Goal: Navigation & Orientation: Find specific page/section

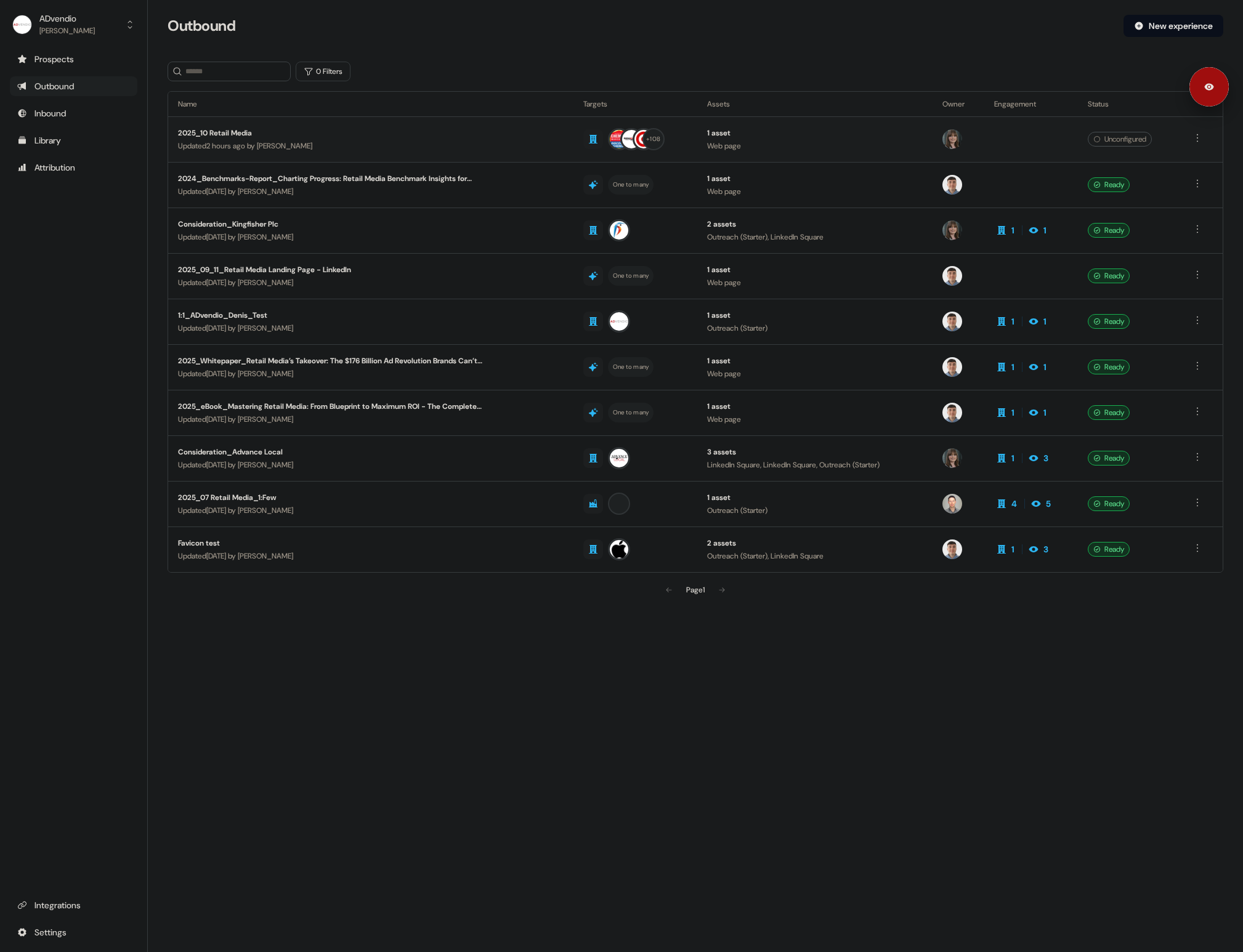
click at [225, 131] on div "2025_10 Retail Media" at bounding box center [334, 133] width 311 height 12
click at [263, 175] on div "2024_Benchmarks-Report_Charting Progress: Retail Media Benchmark Insights for R…" at bounding box center [334, 178] width 311 height 12
click at [256, 221] on div "Consideration_Kingfisher Plc" at bounding box center [334, 224] width 311 height 12
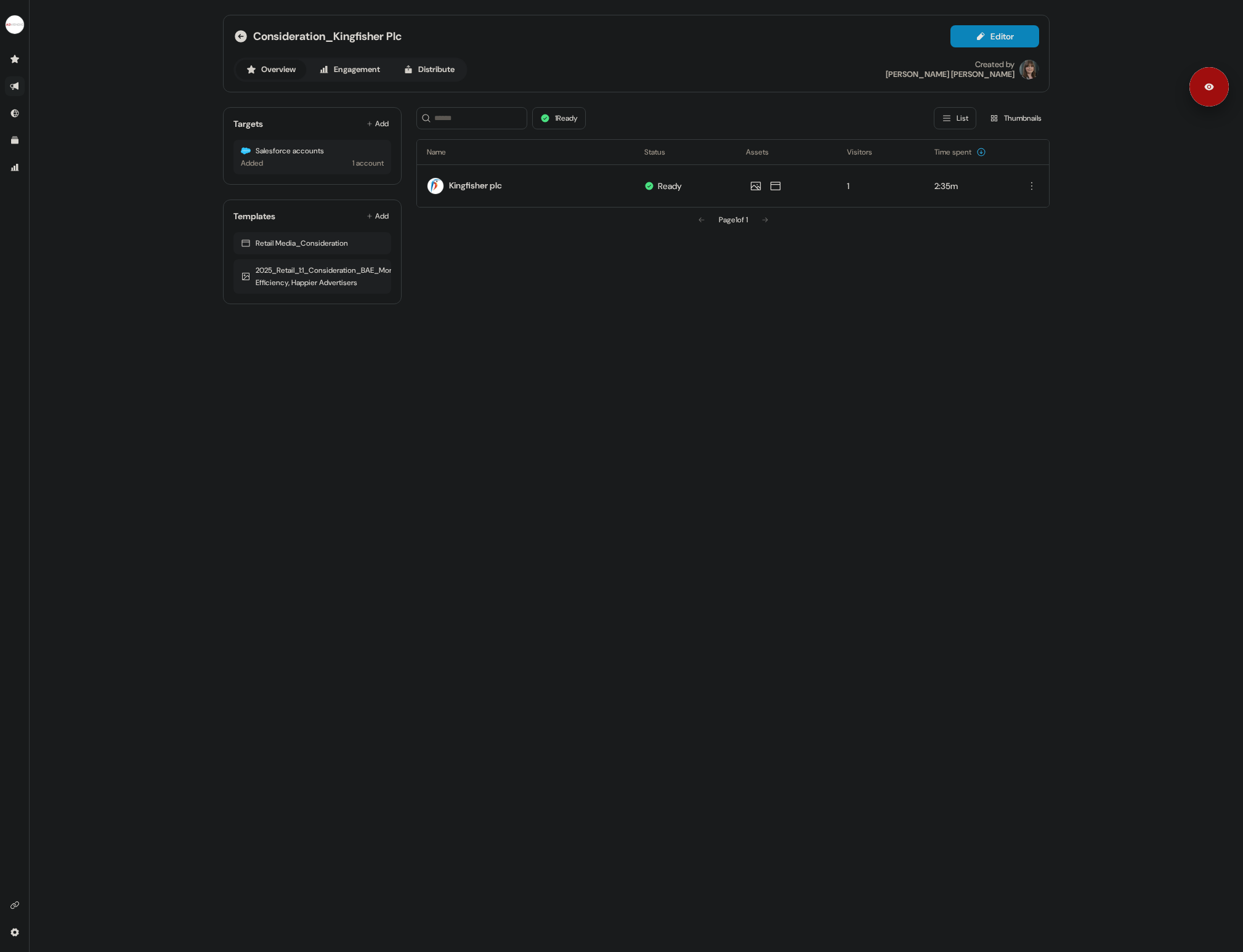
click at [132, 253] on div "Consideration_Kingfisher Plc Editor Overview Engagement Distribute Created by […" at bounding box center [636, 476] width 1214 height 952
click at [25, 24] on button "side nav menu" at bounding box center [15, 24] width 25 height 25
click at [47, 97] on div "Logout" at bounding box center [63, 102] width 117 height 22
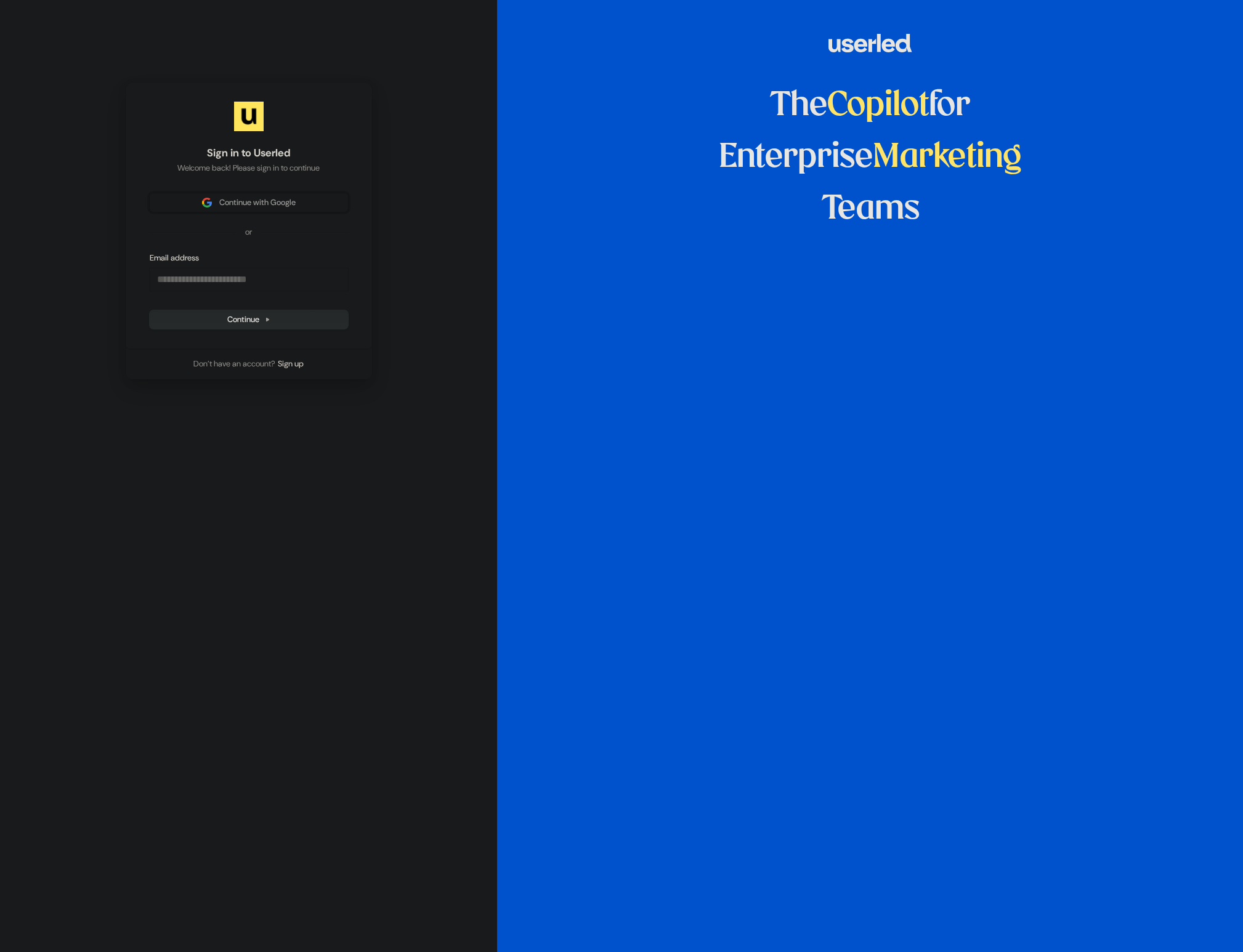
click at [254, 207] on span "Continue with Google" at bounding box center [258, 202] width 76 height 11
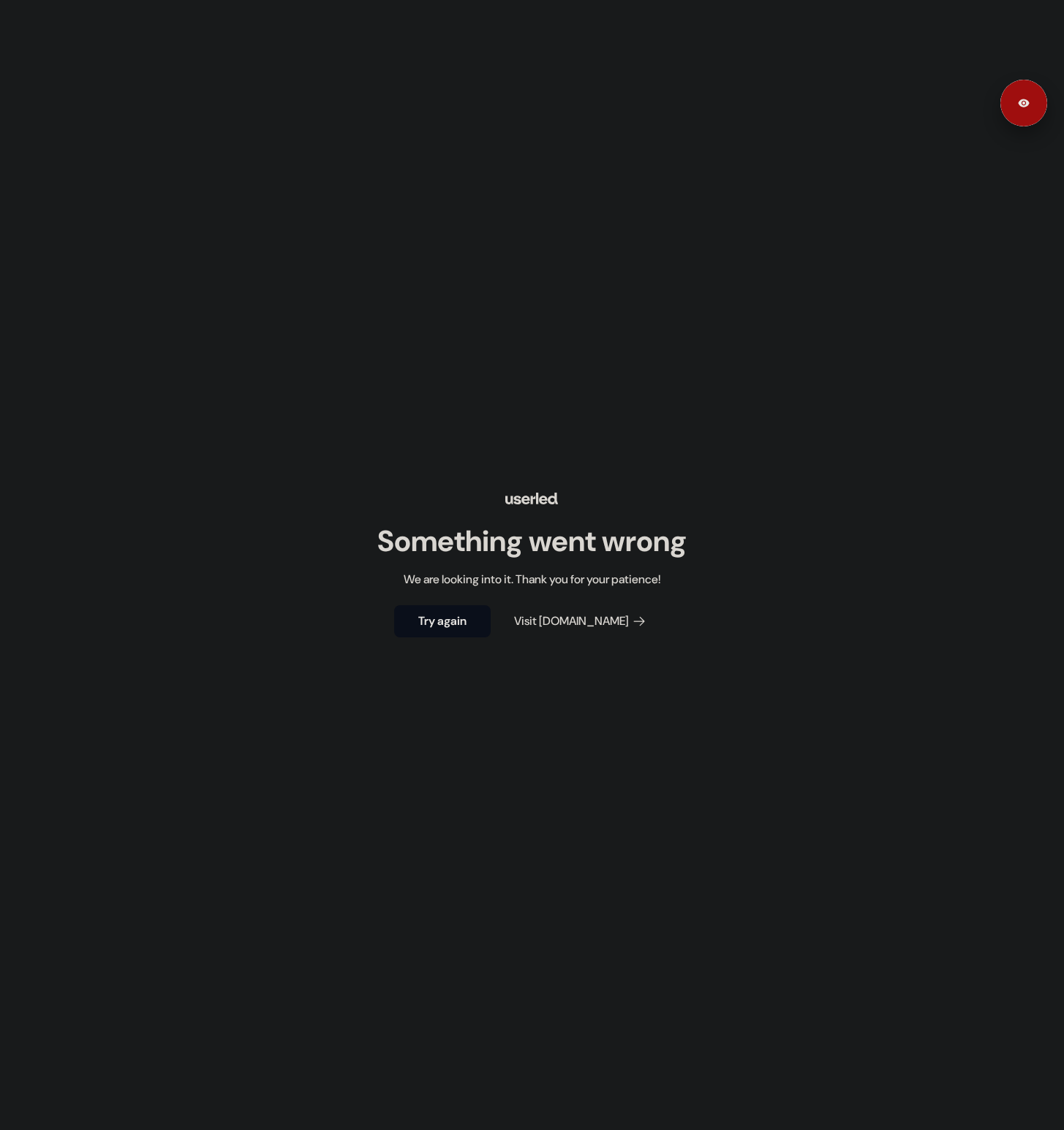
click at [182, 11] on div "Something went wrong We are looking into it. Thank you for your patience! Try a…" at bounding box center [532, 565] width 1064 height 1130
